Goal: Task Accomplishment & Management: Use online tool/utility

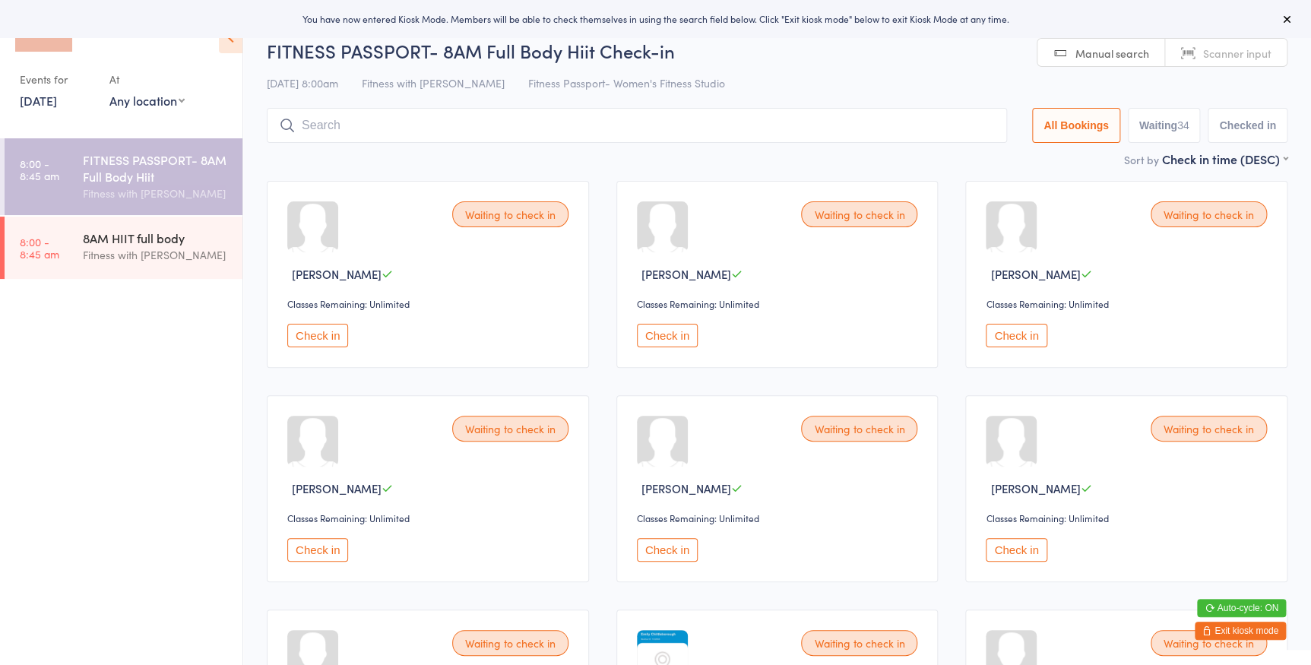
click at [130, 94] on select "Any location Women's Fitness Studio- [STREET_ADDRESS], [GEOGRAPHIC_DATA] Fitnes…" at bounding box center [146, 100] width 75 height 17
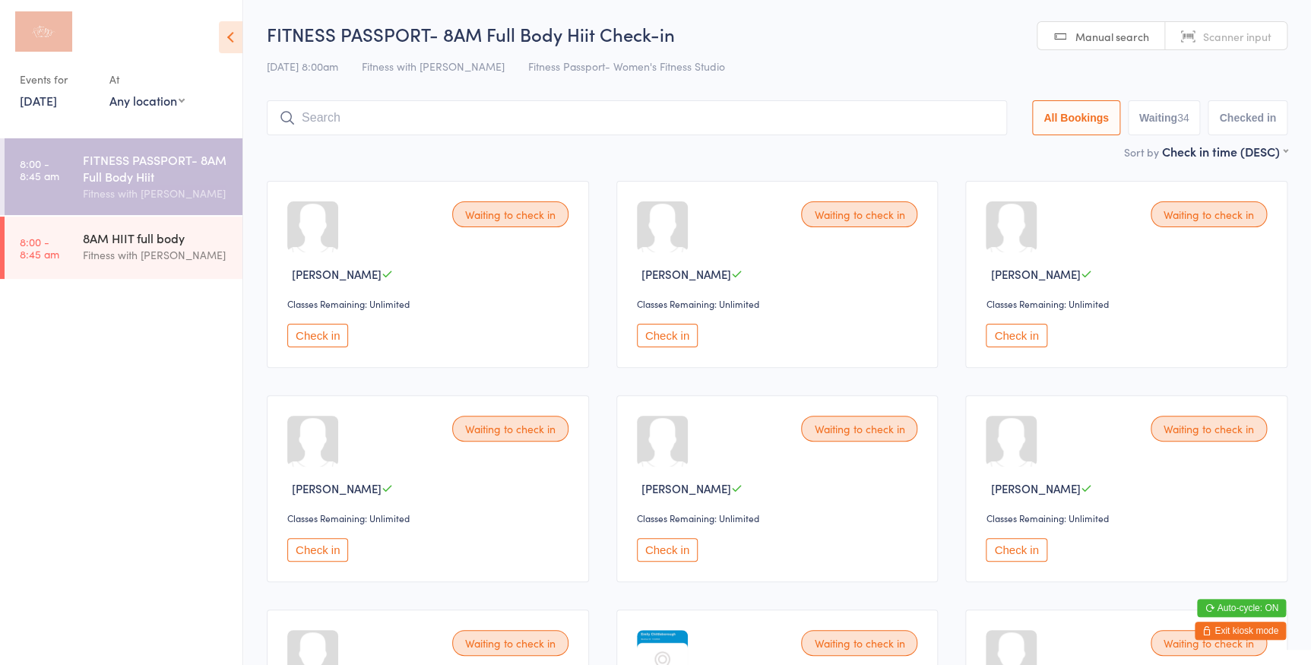
select select "0"
click at [109, 92] on select "Any location Women's Fitness Studio- [STREET_ADDRESS], [GEOGRAPHIC_DATA] Fitnes…" at bounding box center [146, 100] width 75 height 17
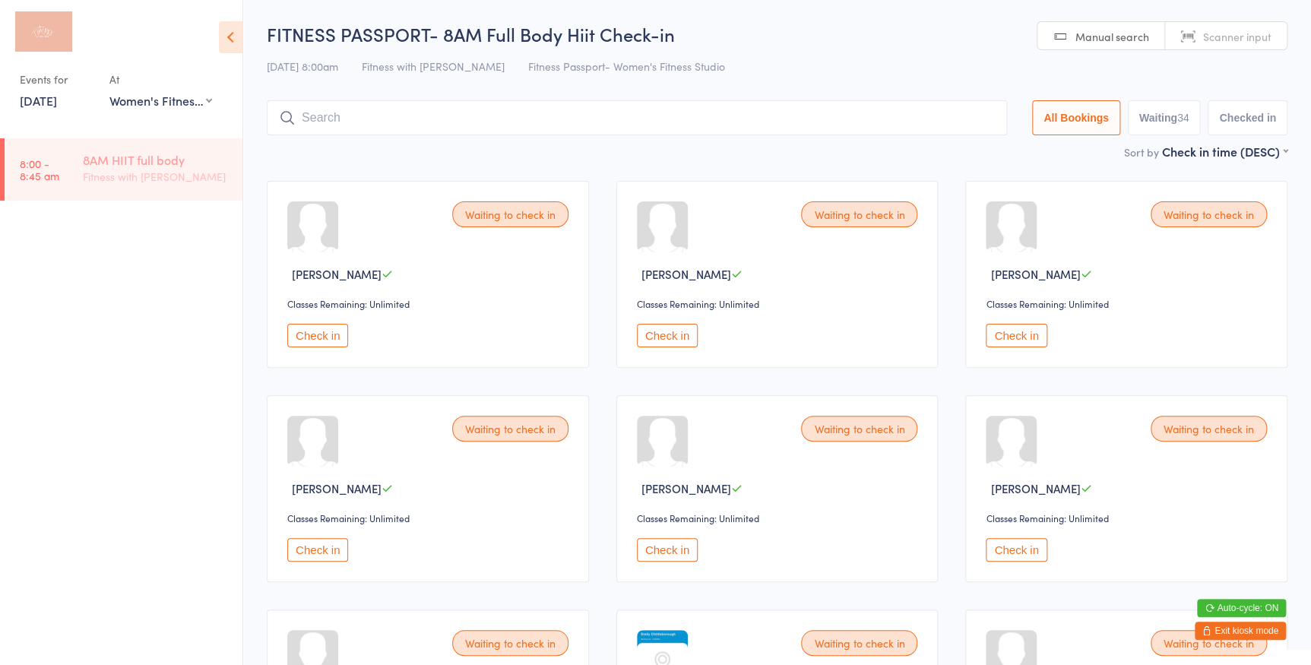
drag, startPoint x: 175, startPoint y: 176, endPoint x: 137, endPoint y: 174, distance: 38.0
click at [175, 176] on div "Fitness with [PERSON_NAME]" at bounding box center [156, 176] width 147 height 17
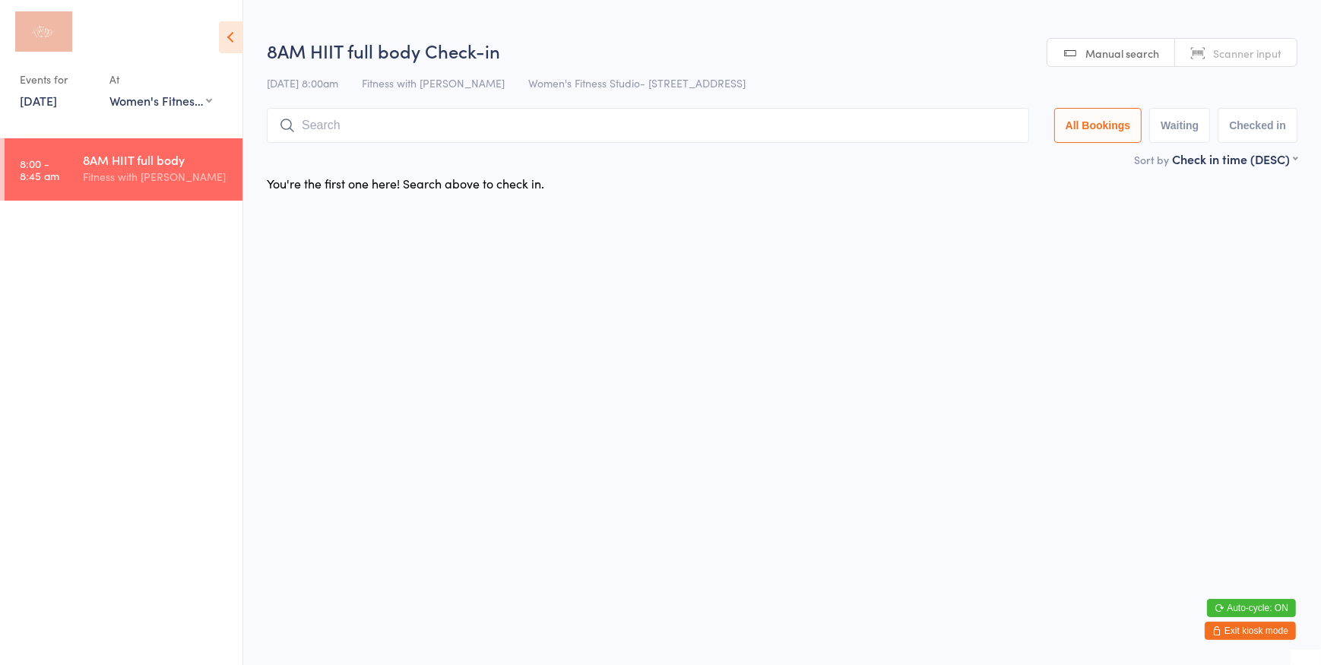
click at [1219, 57] on span "Scanner input" at bounding box center [1247, 53] width 68 height 15
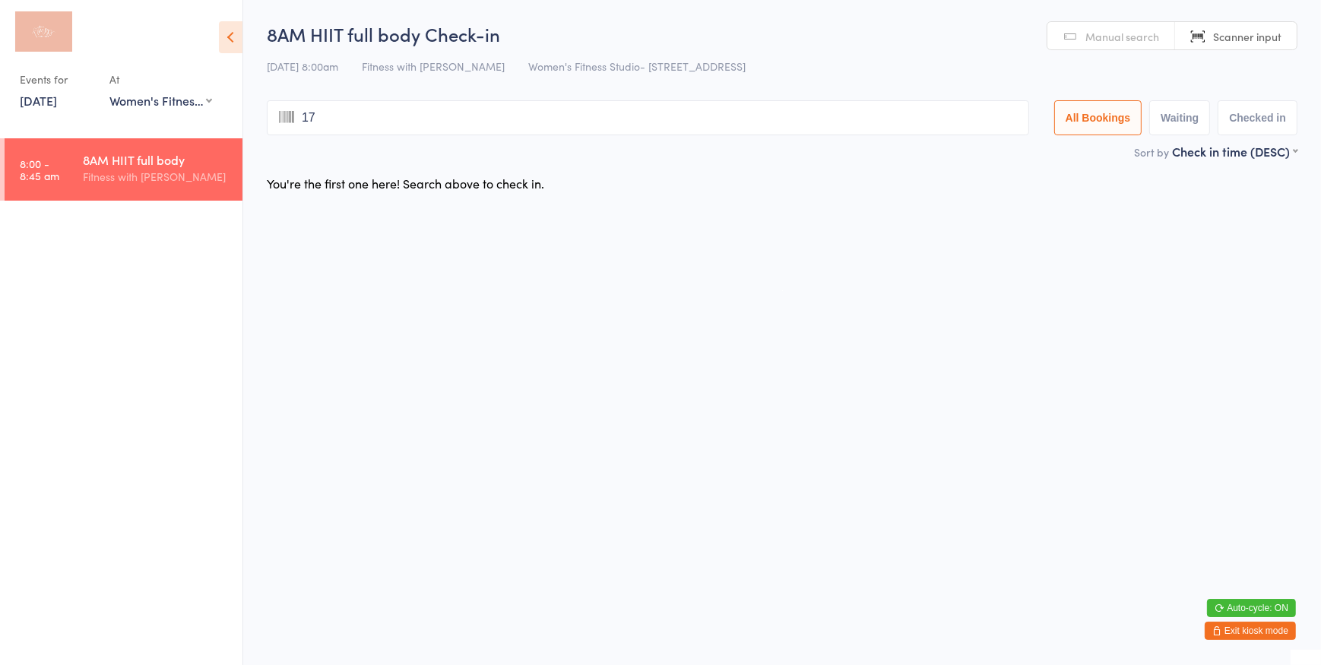
type input "177"
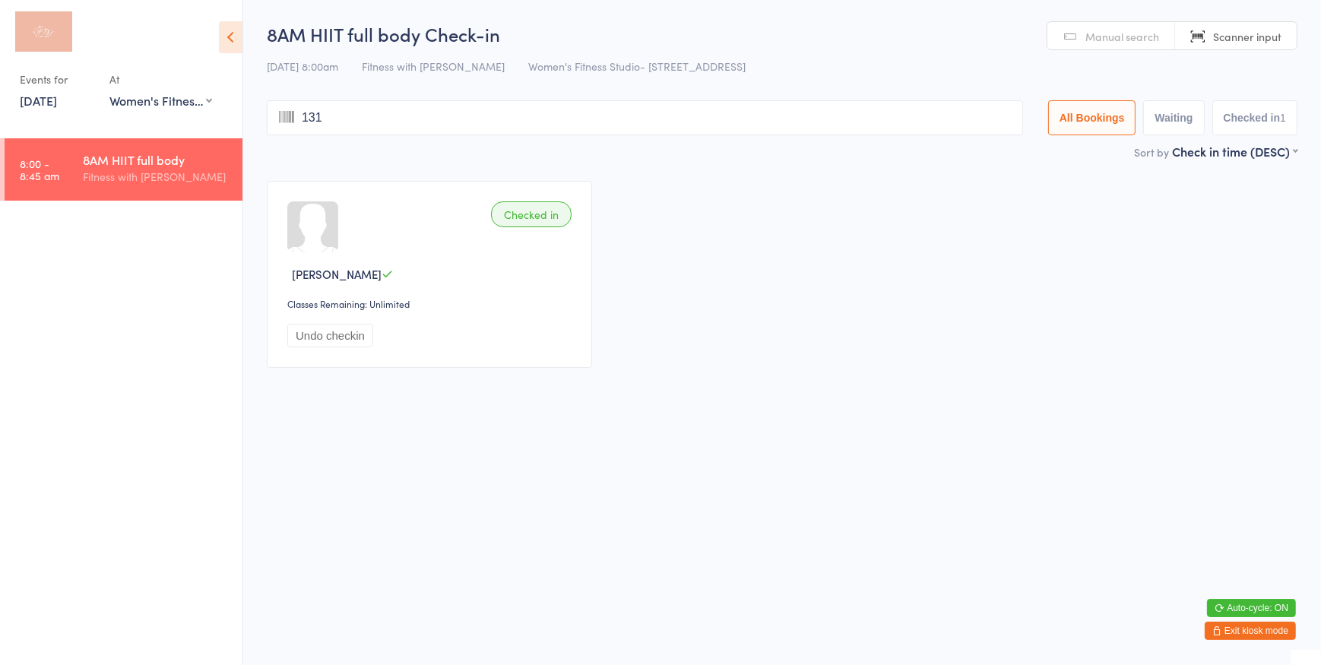
type input "1311"
type input "1307"
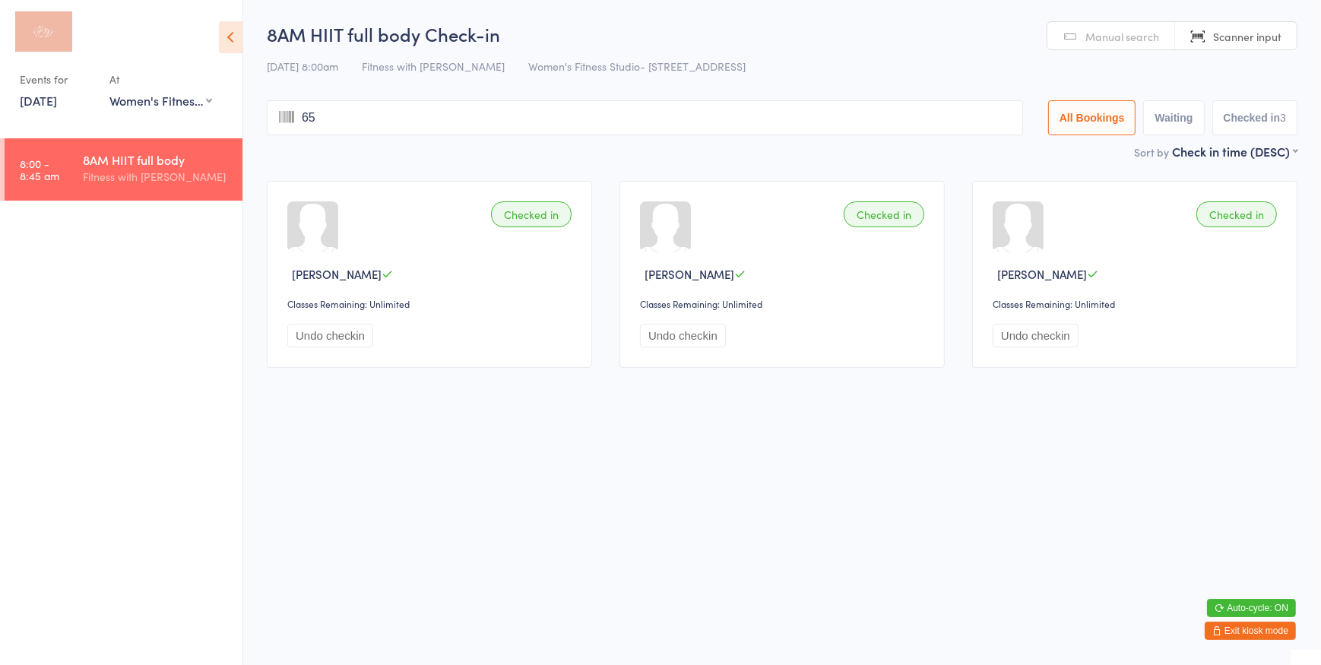
type input "654"
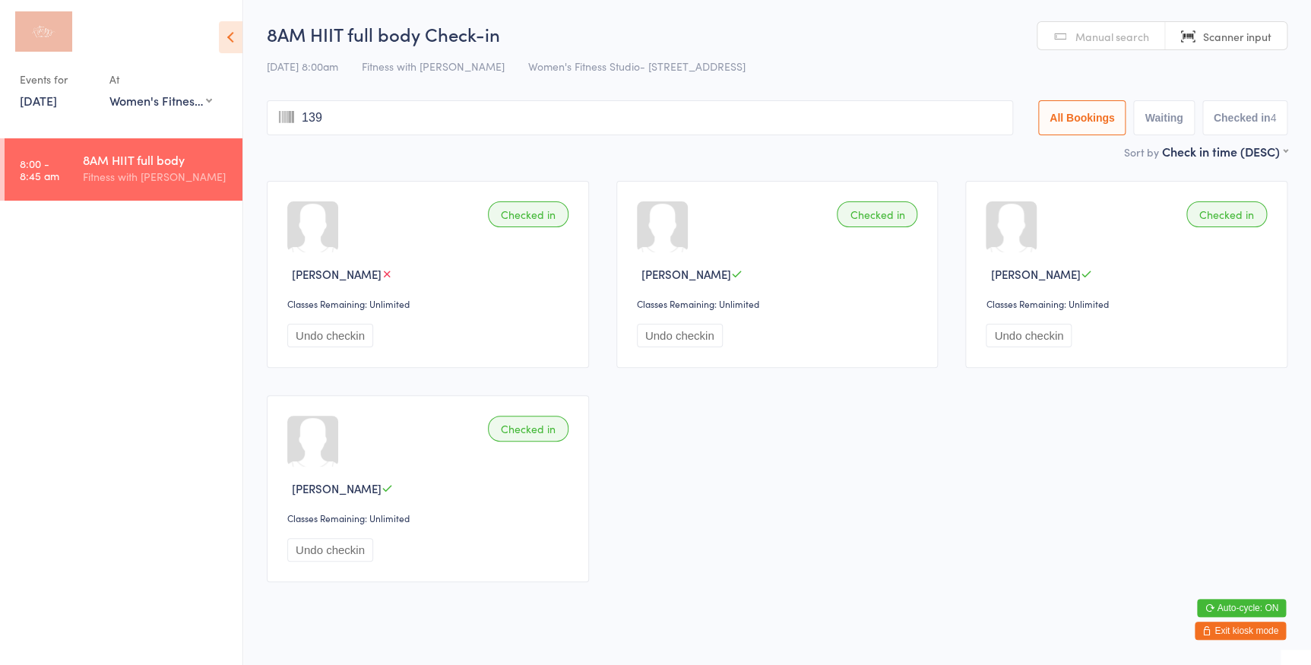
type input "1394"
type input "2530"
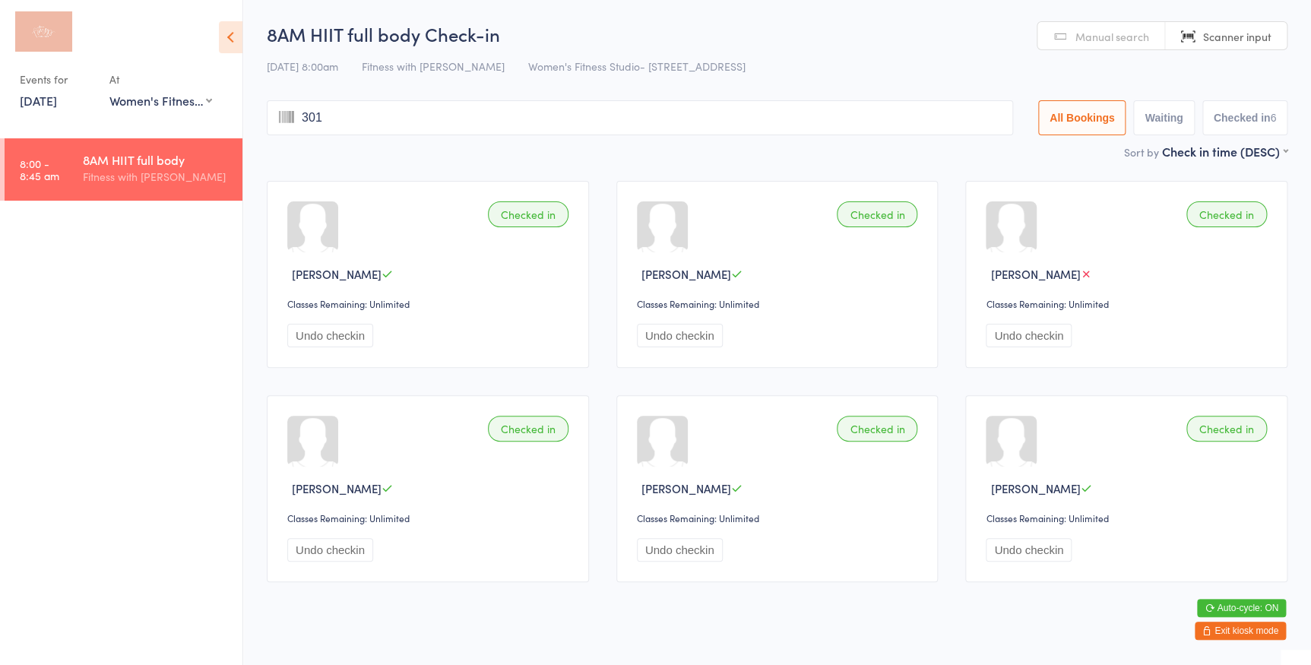
type input "3017"
click at [1097, 39] on span "Manual search" at bounding box center [1112, 36] width 74 height 15
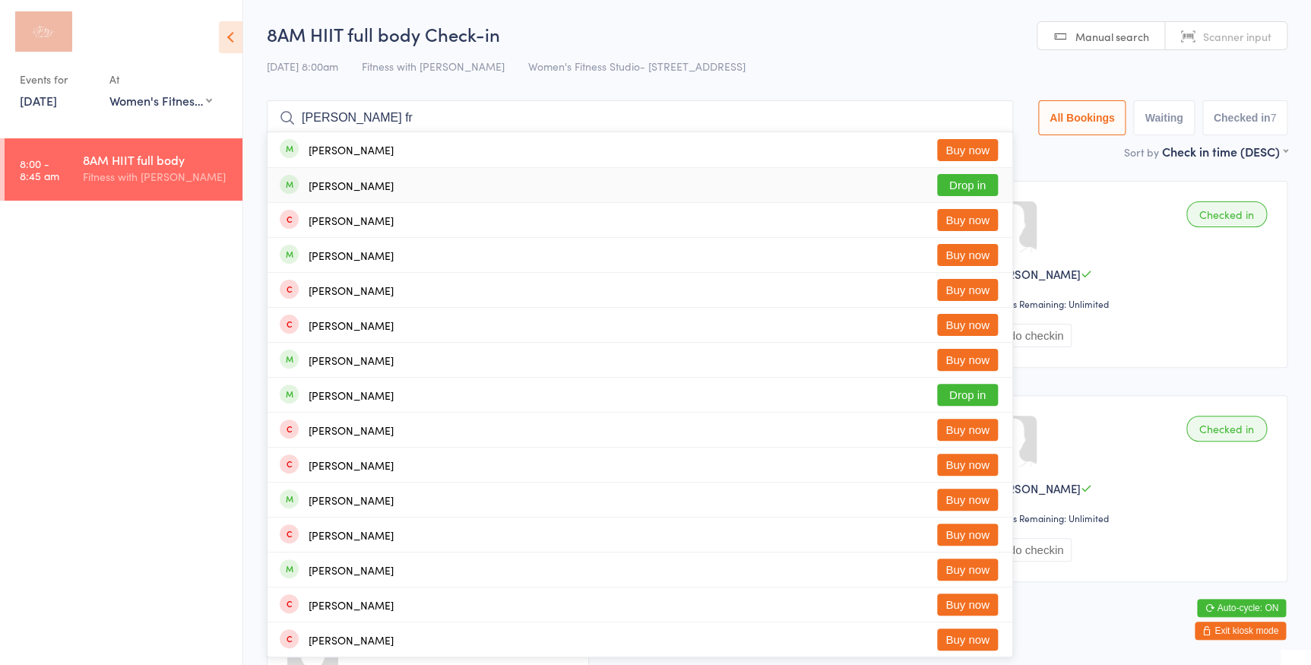
type input "[PERSON_NAME] fr"
click at [949, 184] on button "Drop in" at bounding box center [967, 185] width 61 height 22
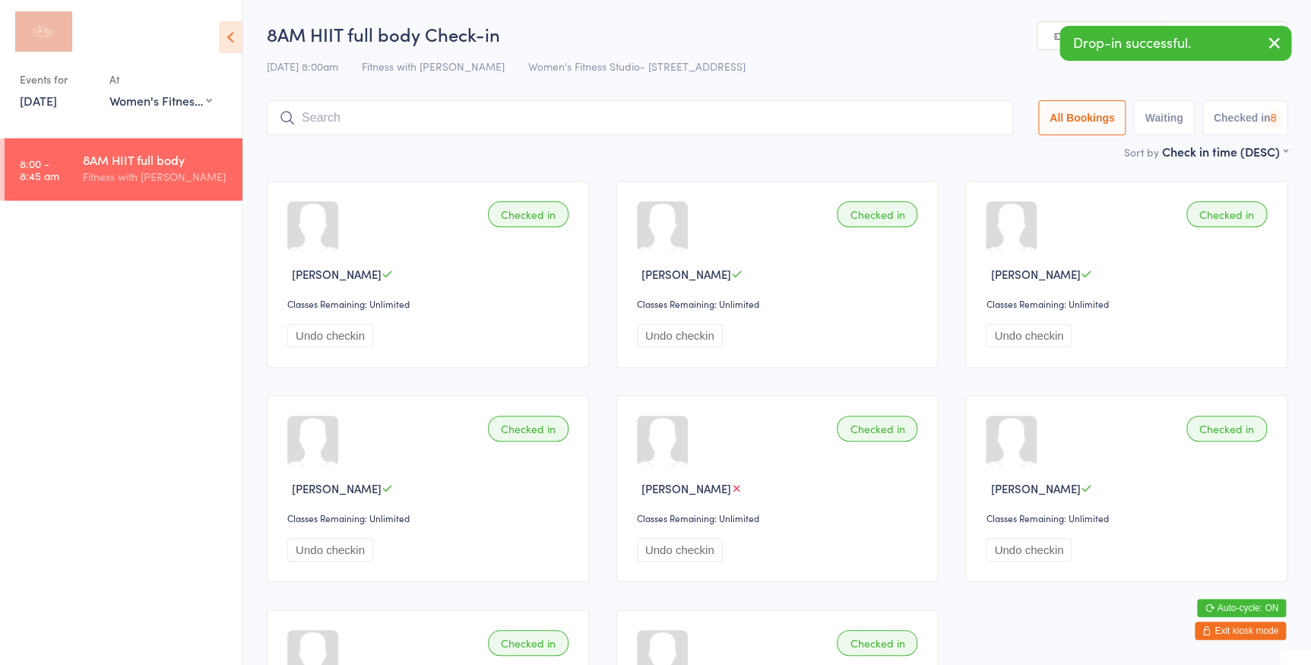
click at [1275, 38] on icon "button" at bounding box center [1274, 42] width 18 height 19
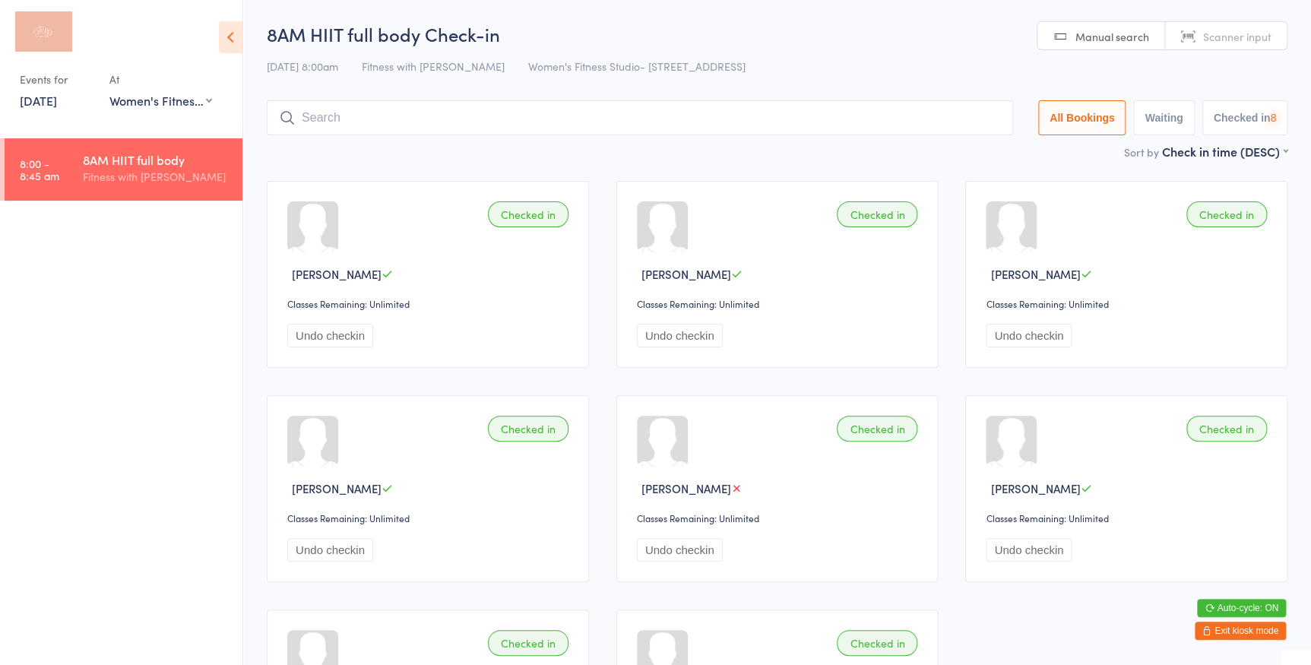
click at [1268, 40] on span "Scanner input" at bounding box center [1237, 36] width 68 height 15
type input "1356"
type input "3567"
type input "2591"
click at [1088, 32] on span "Manual search" at bounding box center [1112, 36] width 74 height 15
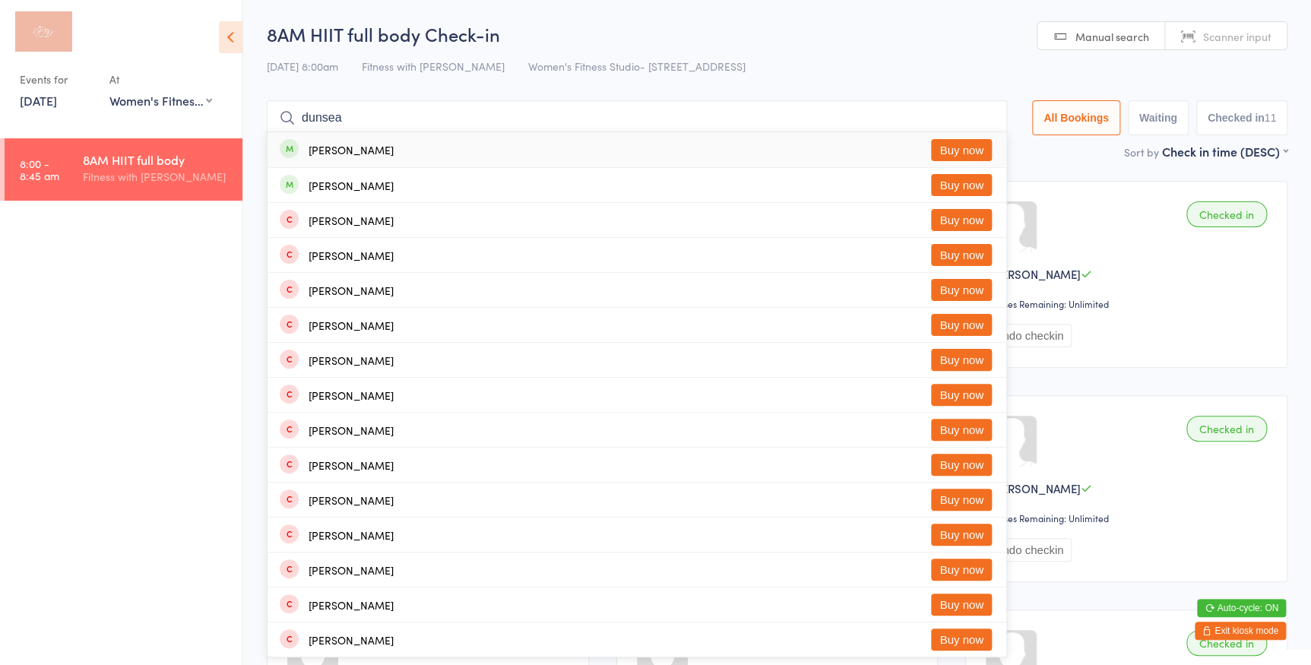
type input "dunsea"
click at [959, 148] on button "Buy now" at bounding box center [961, 150] width 61 height 22
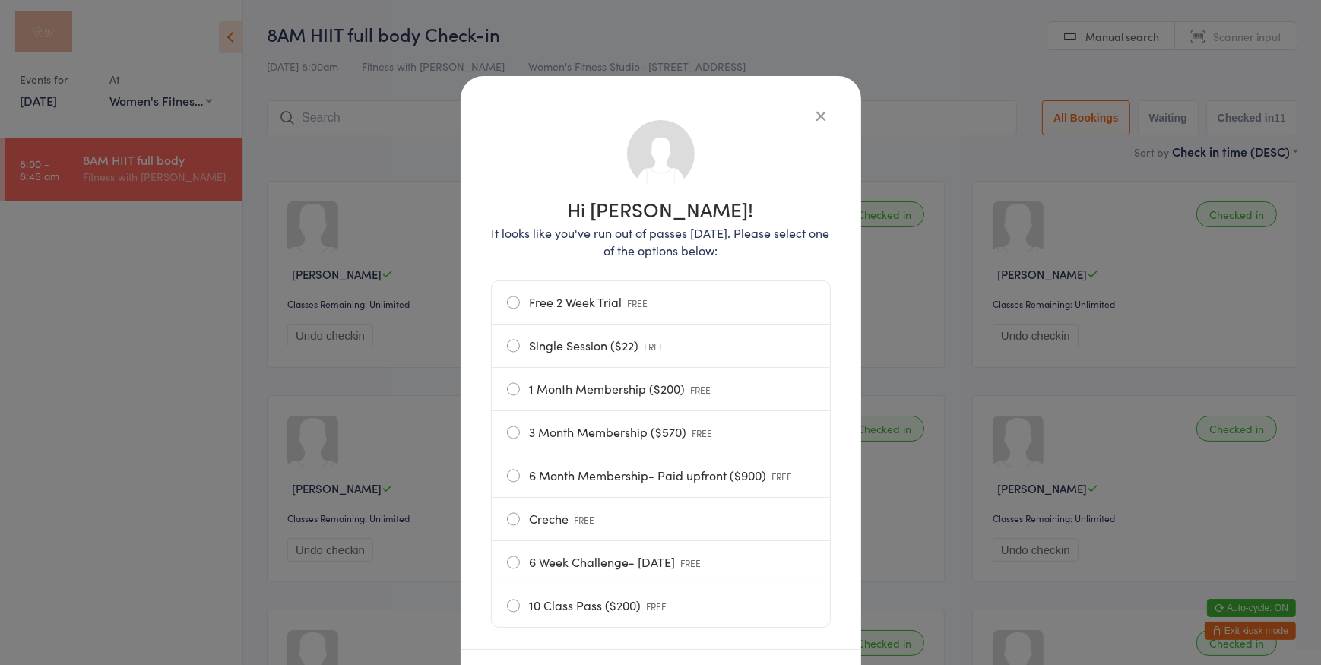
click at [600, 430] on label "3 Month Membership ($570) FREE" at bounding box center [661, 432] width 308 height 43
click at [0, 0] on input "3 Month Membership ($570) FREE" at bounding box center [0, 0] width 0 height 0
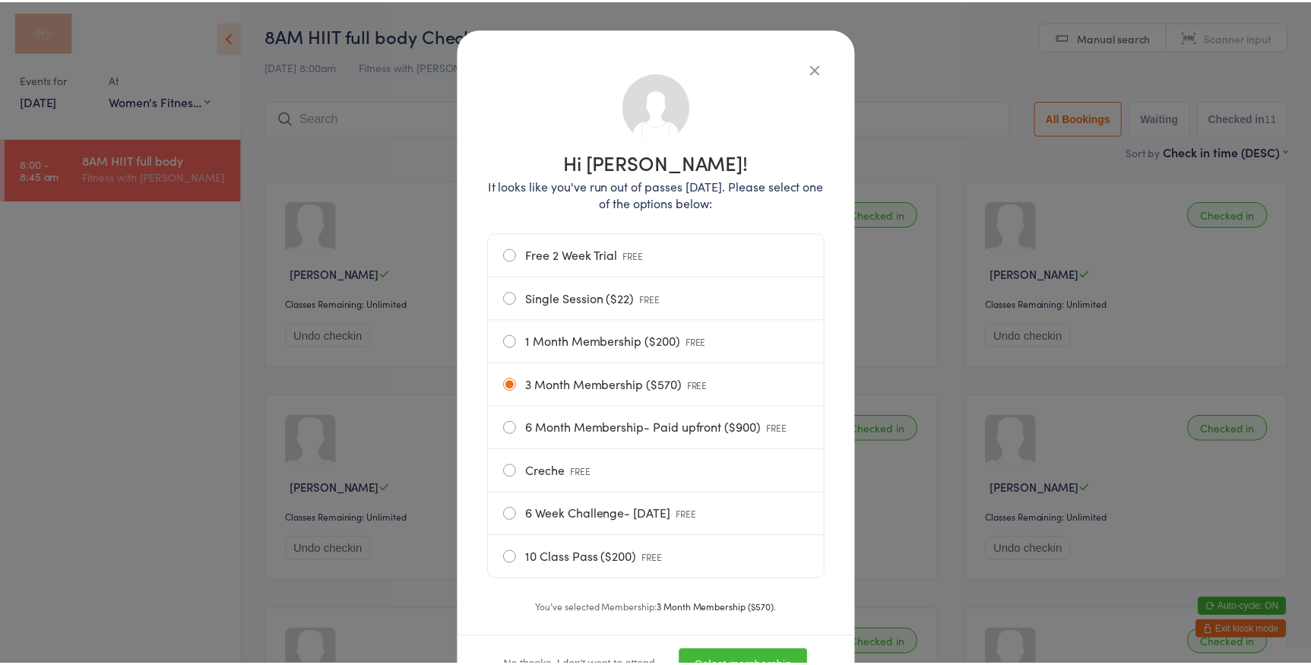
scroll to position [116, 0]
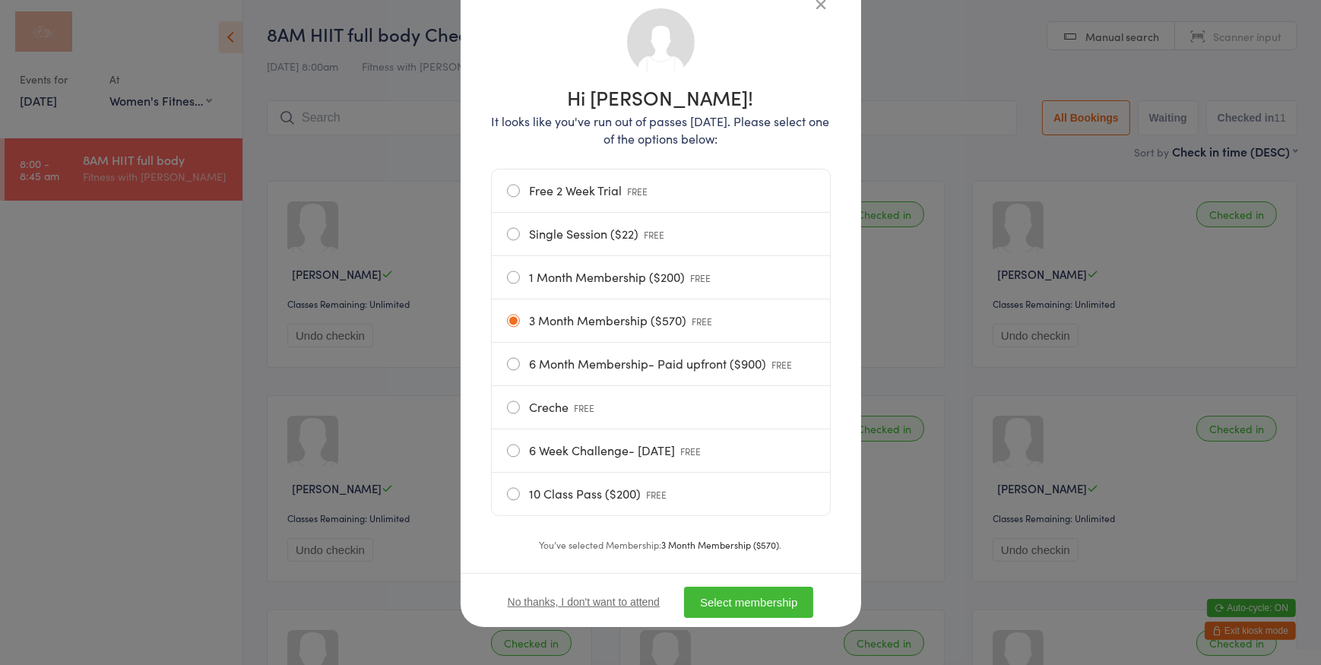
click at [758, 599] on button "Select membership" at bounding box center [748, 602] width 129 height 31
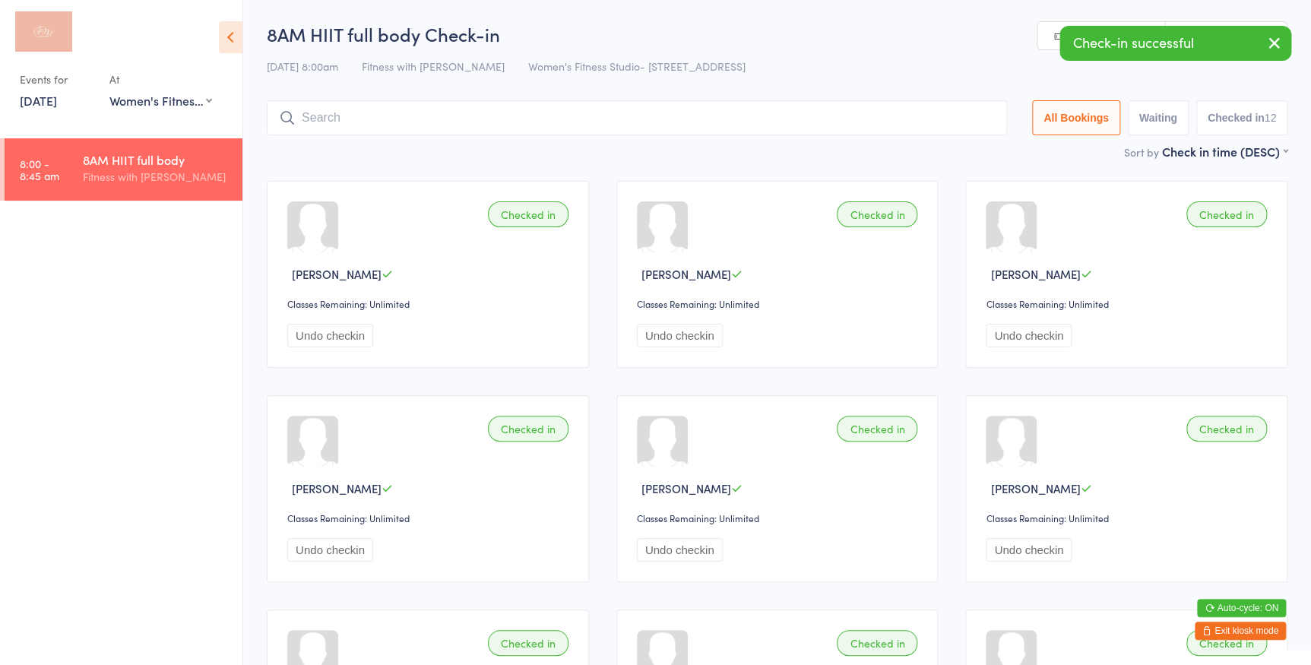
click at [1282, 46] on icon "button" at bounding box center [1274, 42] width 18 height 19
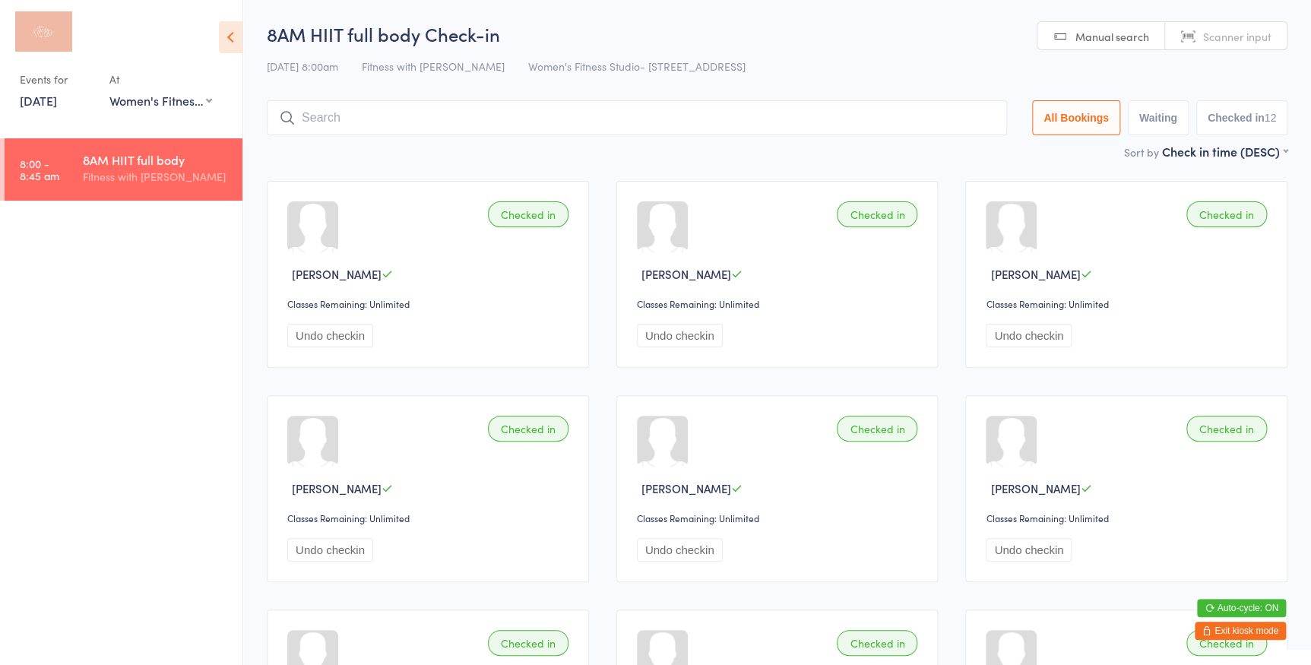
click at [1262, 32] on span "Scanner input" at bounding box center [1237, 36] width 68 height 15
type input "1276"
type input "1368"
click at [1153, 112] on button "Waiting" at bounding box center [1158, 117] width 61 height 35
select select "0"
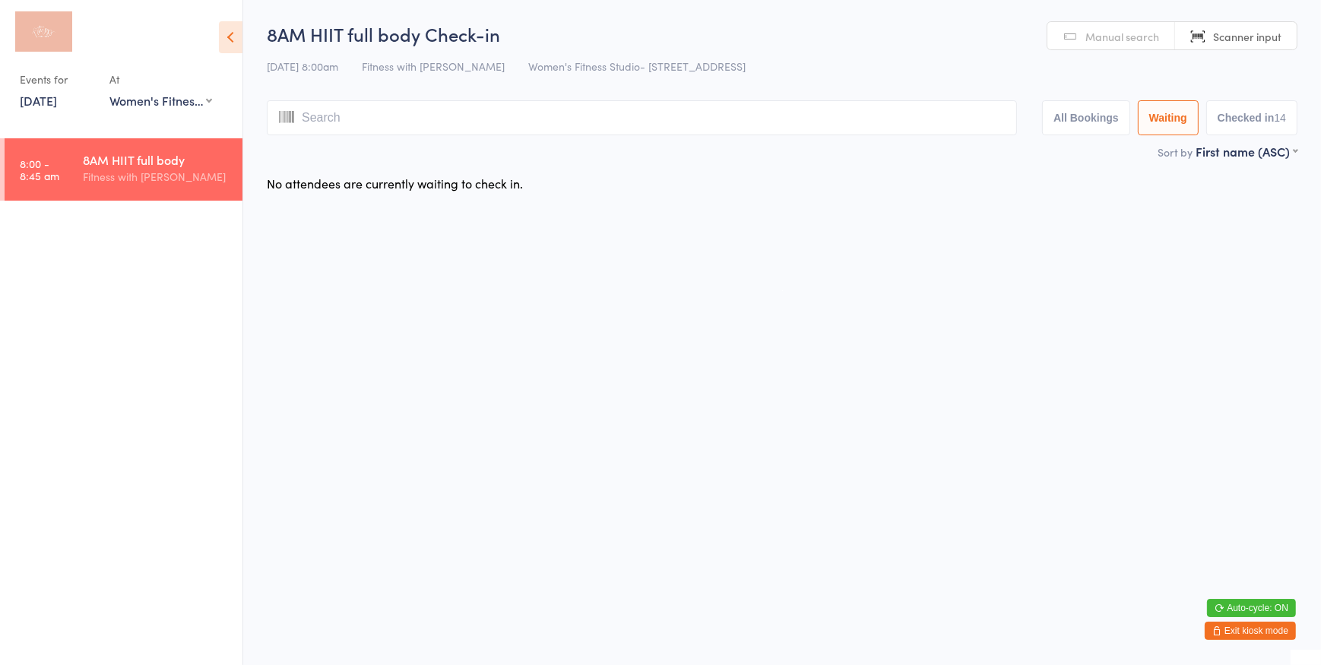
click at [1072, 103] on button "All Bookings" at bounding box center [1086, 117] width 88 height 35
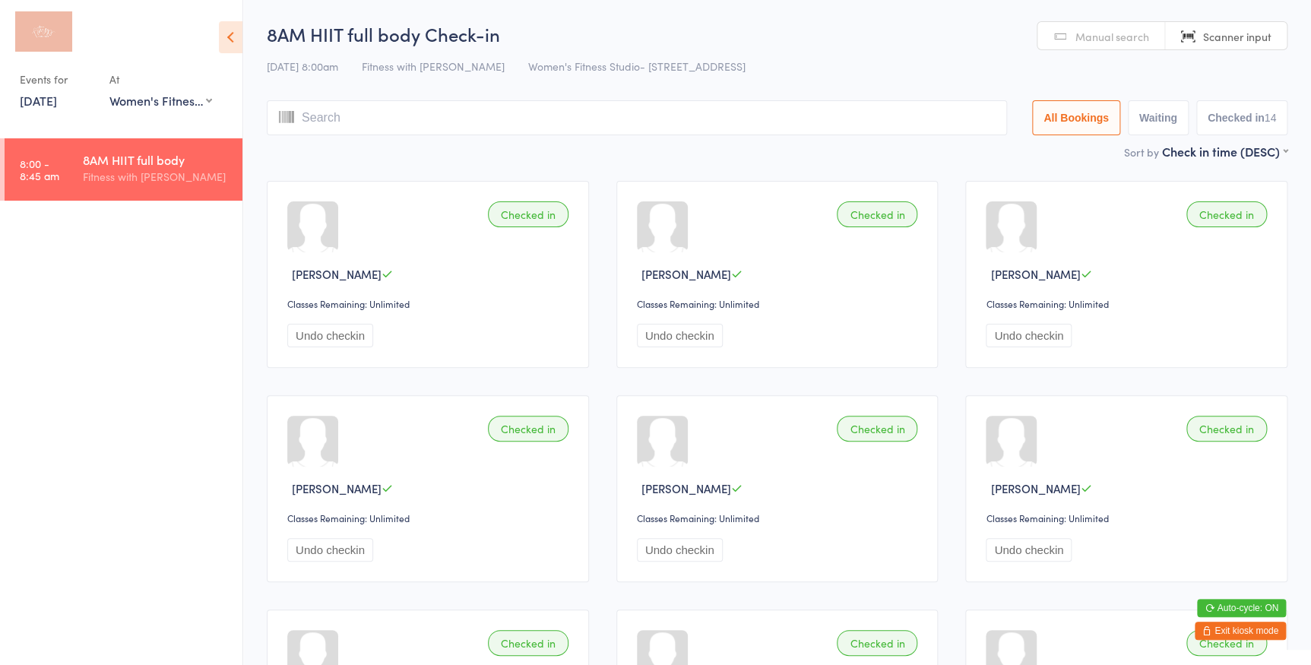
click at [1138, 113] on button "Waiting" at bounding box center [1158, 117] width 61 height 35
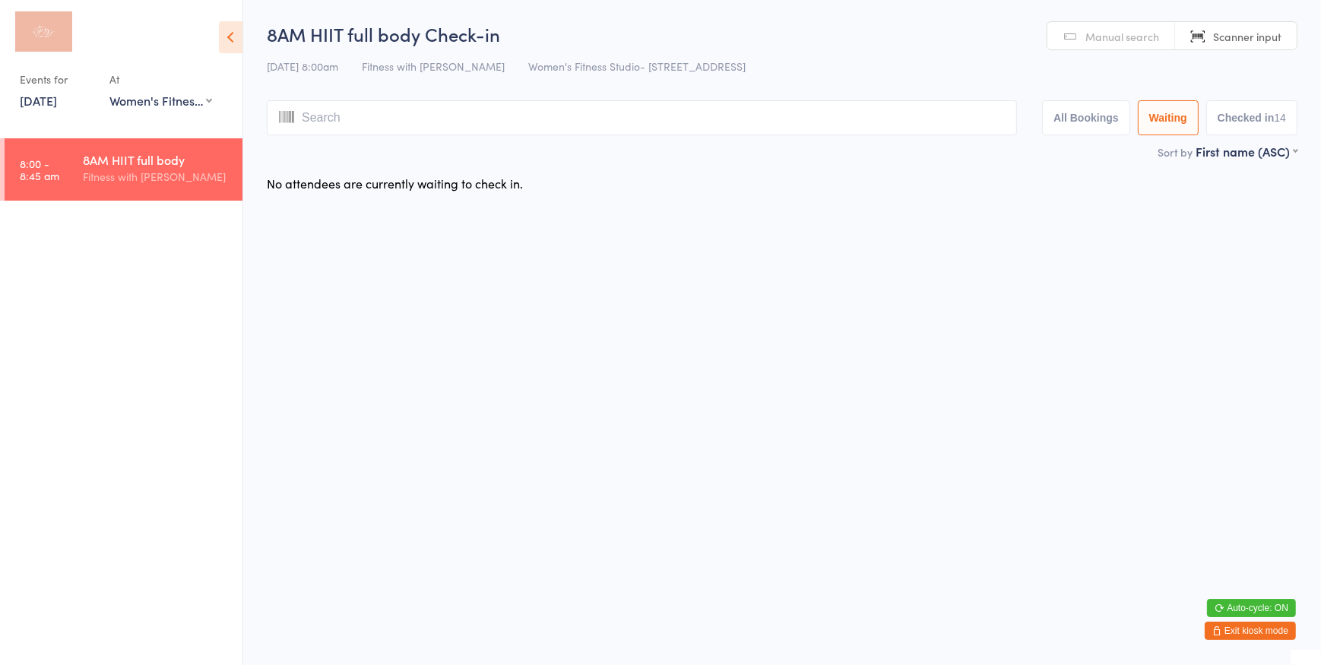
click at [1084, 125] on button "All Bookings" at bounding box center [1086, 117] width 88 height 35
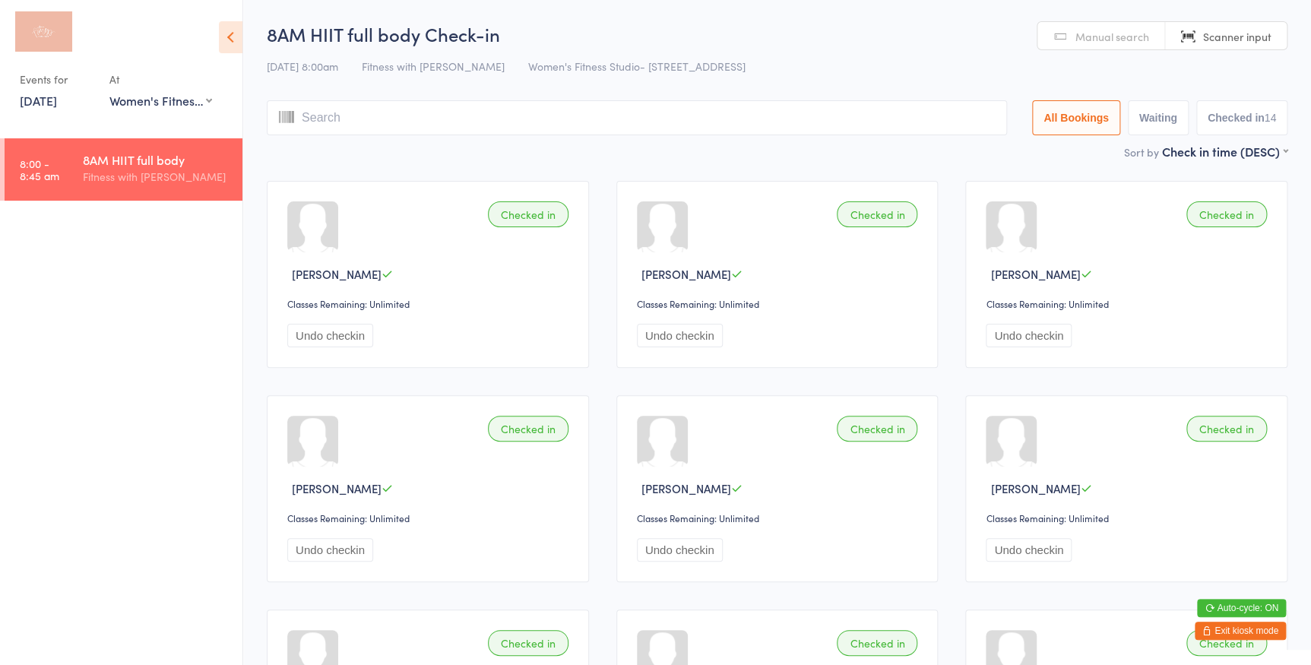
click at [623, 125] on input "search" at bounding box center [637, 117] width 740 height 35
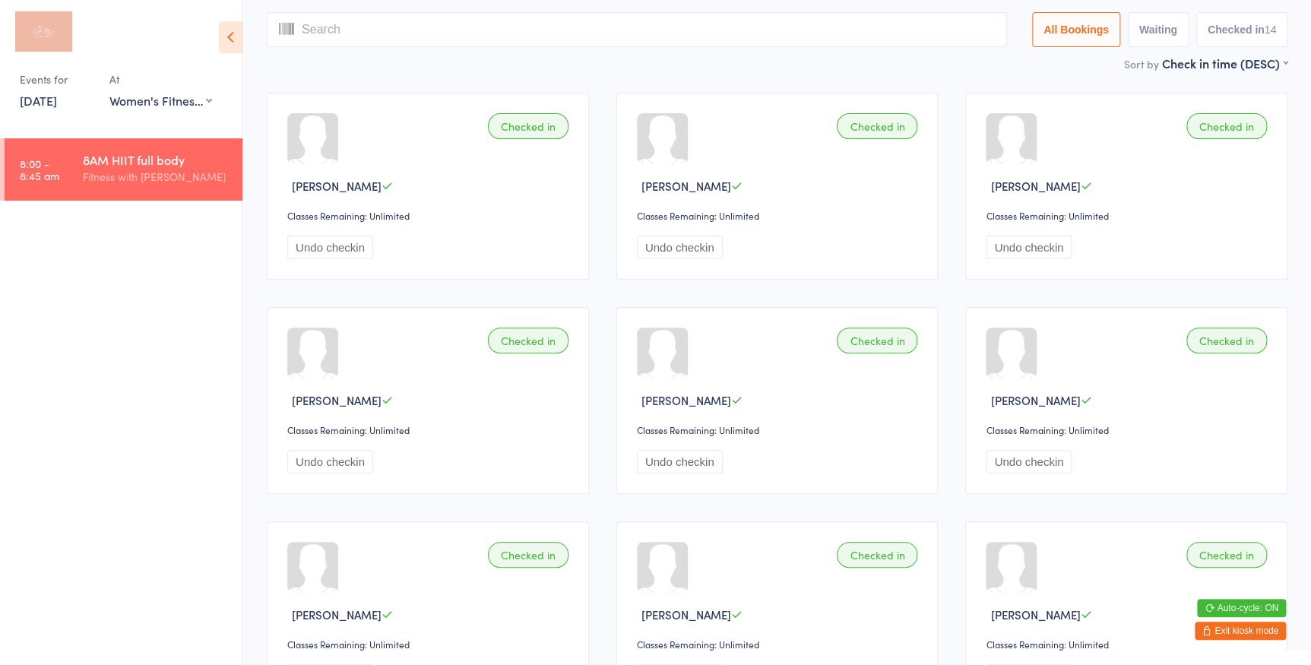
scroll to position [0, 0]
